Goal: Navigation & Orientation: Find specific page/section

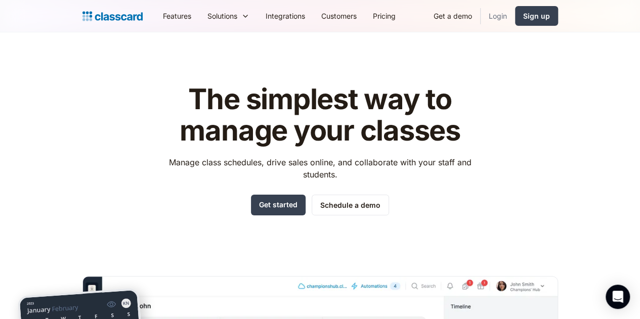
click at [515, 23] on link "Login" at bounding box center [497, 16] width 34 height 23
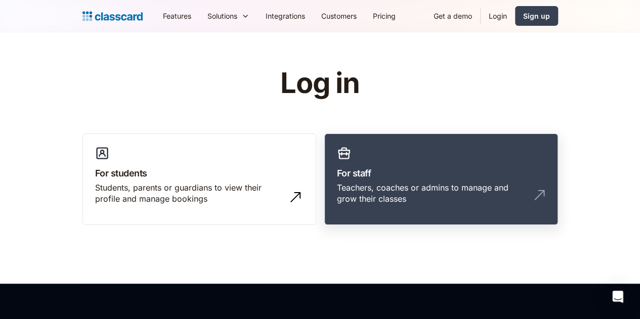
click at [431, 170] on h3 "For staff" at bounding box center [441, 173] width 208 height 14
